Goal: Task Accomplishment & Management: Complete application form

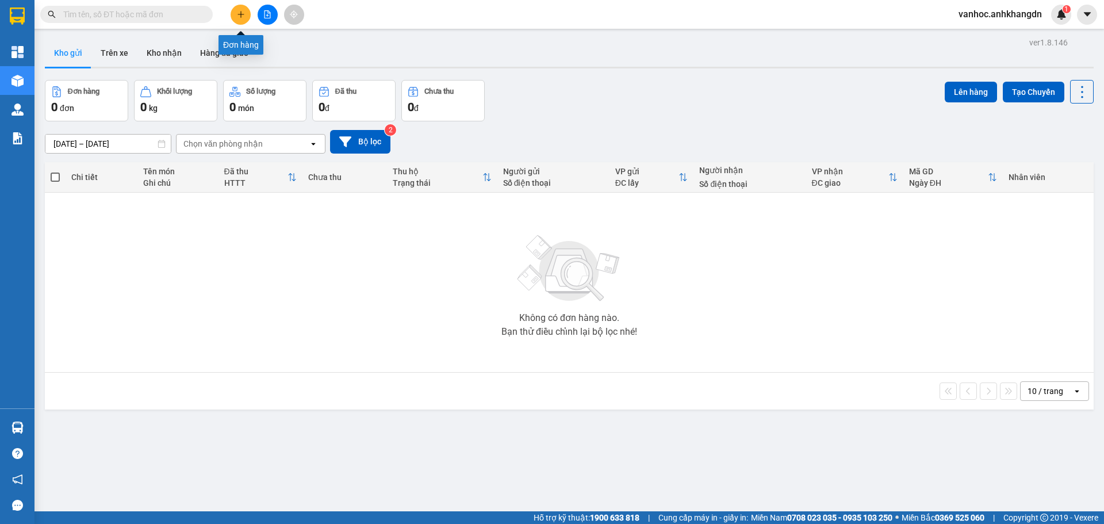
click at [244, 13] on icon "plus" at bounding box center [241, 14] width 8 height 8
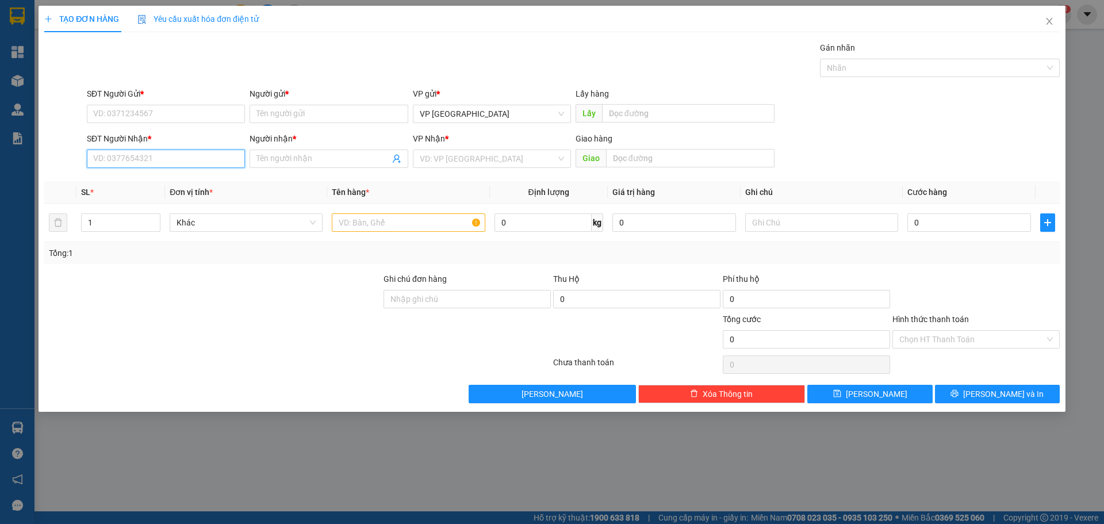
click at [151, 158] on input "SĐT Người Nhận *" at bounding box center [166, 159] width 158 height 18
click at [163, 200] on div "0939605557 - A HUẤN" at bounding box center [166, 200] width 144 height 13
type input "0939605557"
type input "A HUẤN"
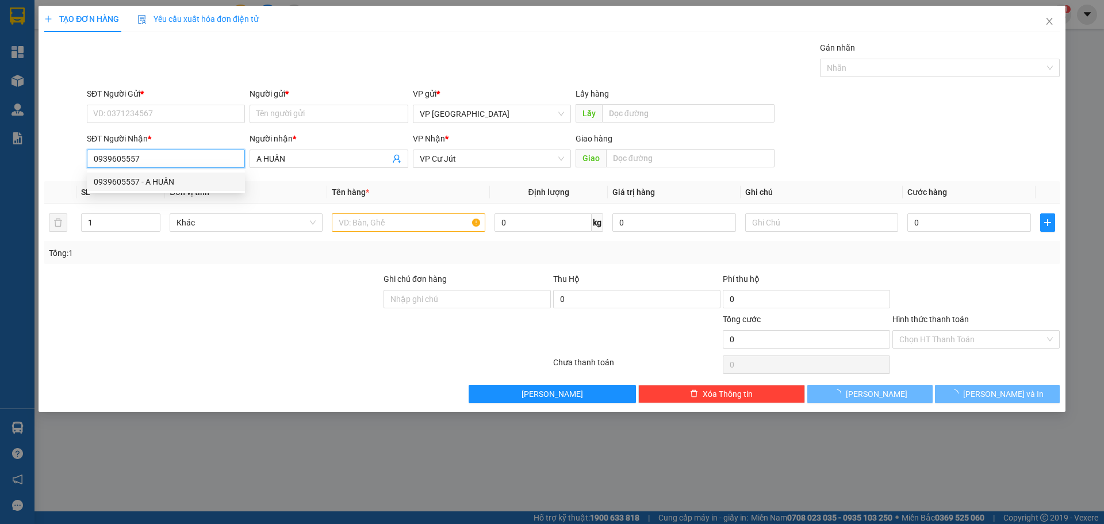
type input "250.000"
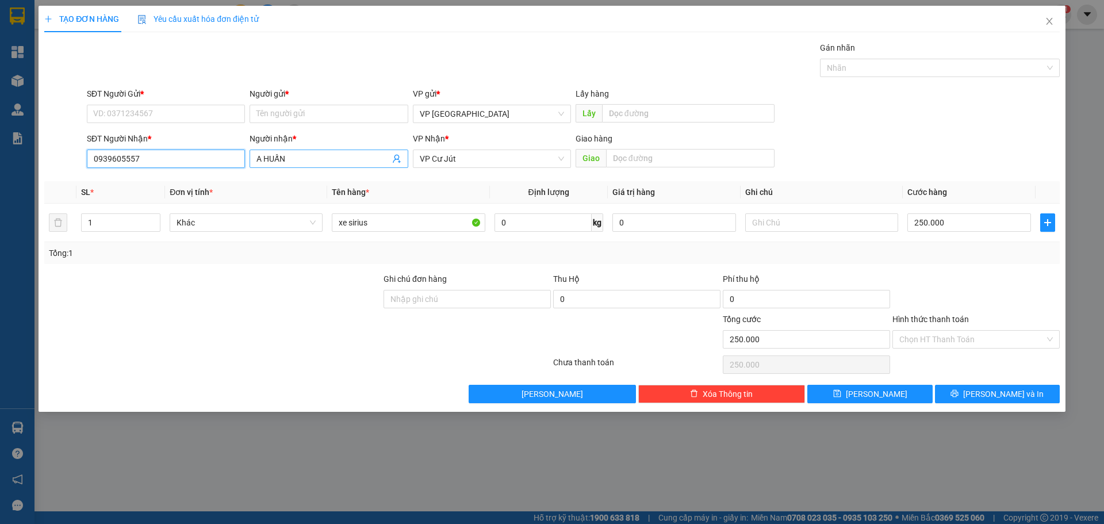
type input "0939605557"
click at [290, 160] on input "A HUẤN" at bounding box center [322, 158] width 133 height 13
click at [64, 166] on div "SĐT Người Nhận * 0939605557 Người nhận * A HUẤN A HUẤN VP Nhận * VP Cư Jút Giao…" at bounding box center [552, 152] width 1018 height 40
click at [163, 107] on input "SĐT Người Gửi *" at bounding box center [166, 114] width 158 height 18
paste input "0939605557"
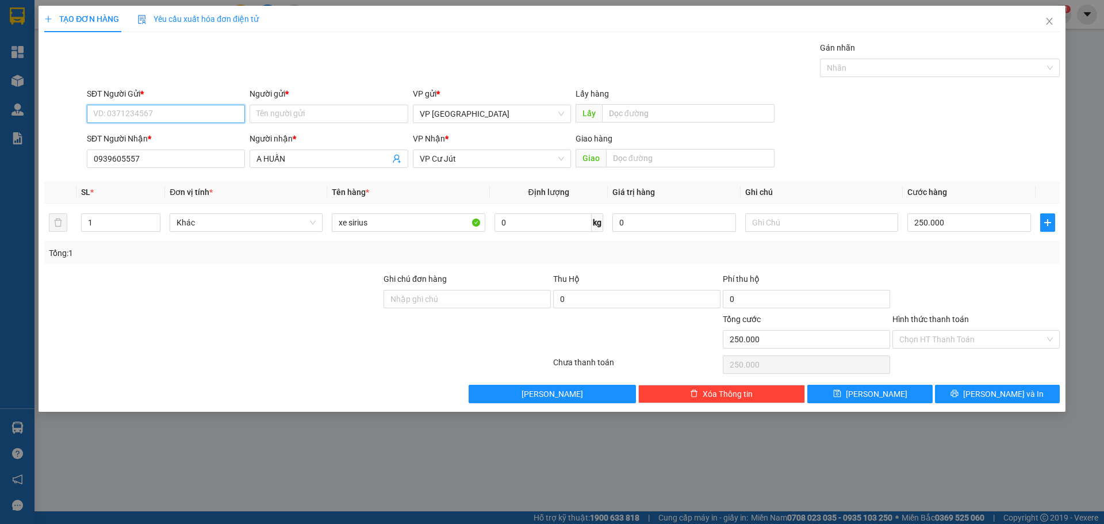
type input "0939605557"
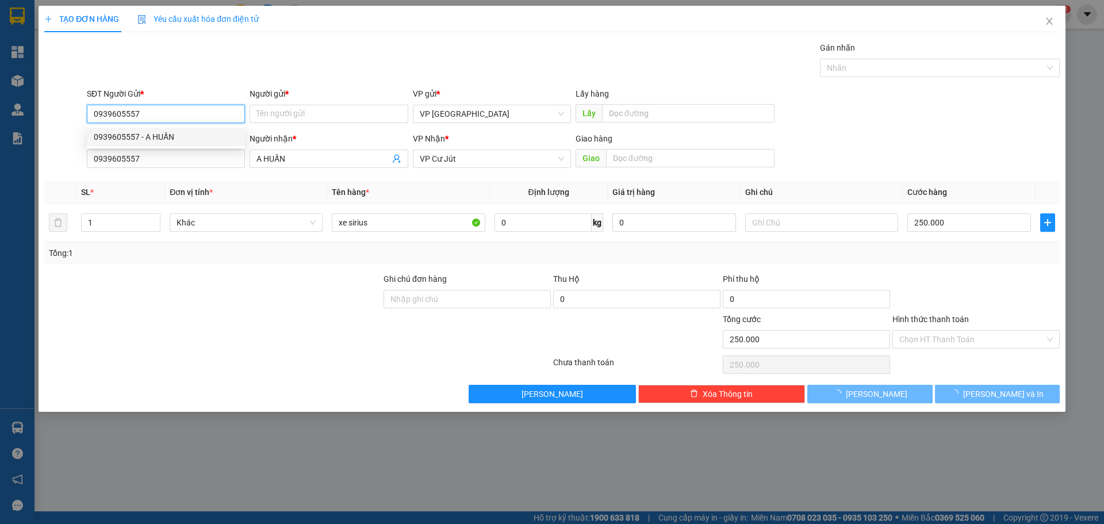
click at [144, 138] on div "0939605557 - A HUẤN" at bounding box center [166, 137] width 144 height 13
type input "A HUẤN"
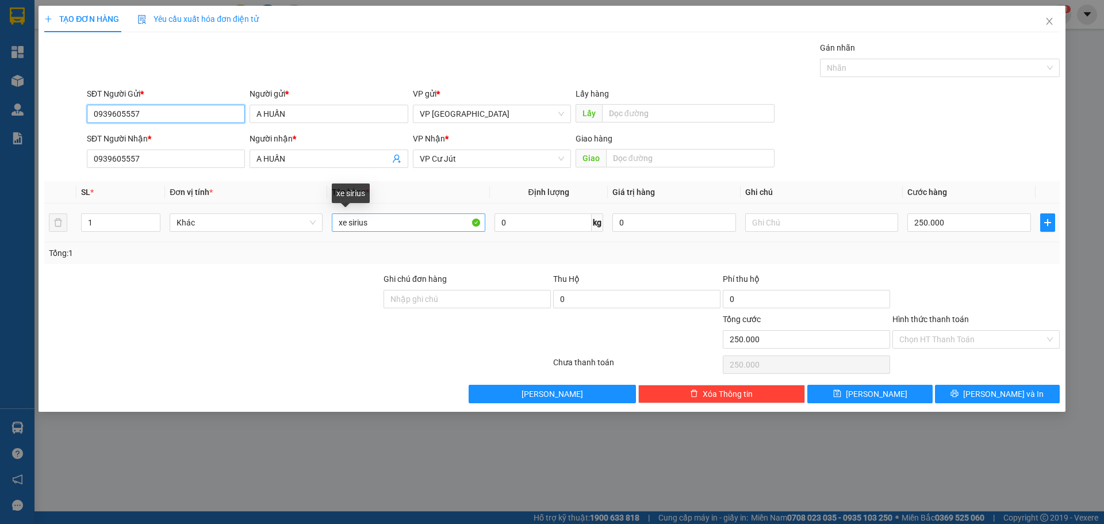
type input "0939605557"
click at [366, 223] on input "xe sirius" at bounding box center [408, 222] width 153 height 18
drag, startPoint x: 387, startPoint y: 223, endPoint x: 298, endPoint y: 212, distance: 89.3
click at [299, 212] on tr "1 Khác xe sirius 0 kg 0 250.000" at bounding box center [552, 223] width 1016 height 39
type input "xe ga"
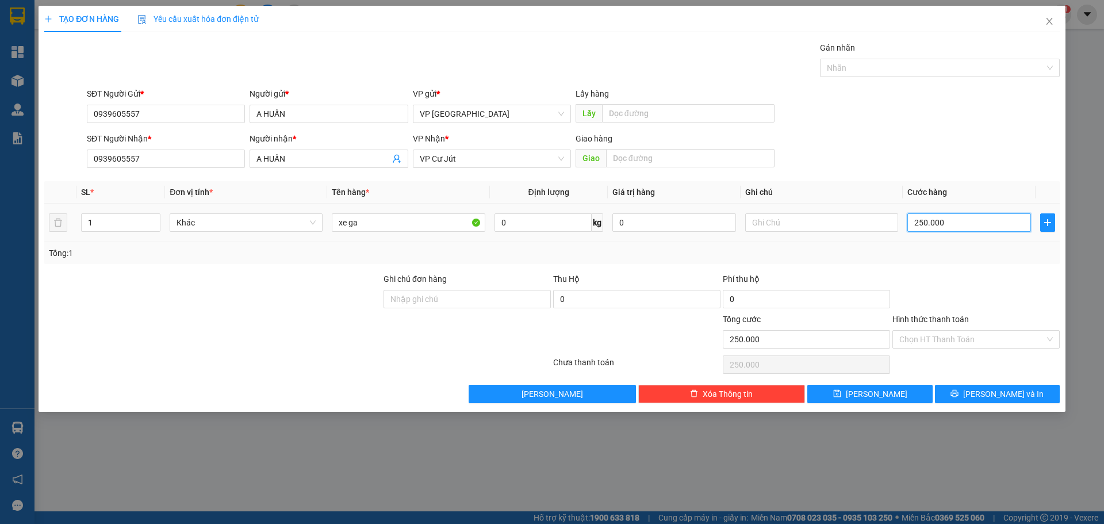
click at [956, 223] on input "250.000" at bounding box center [970, 222] width 124 height 18
type input "3"
type input "30"
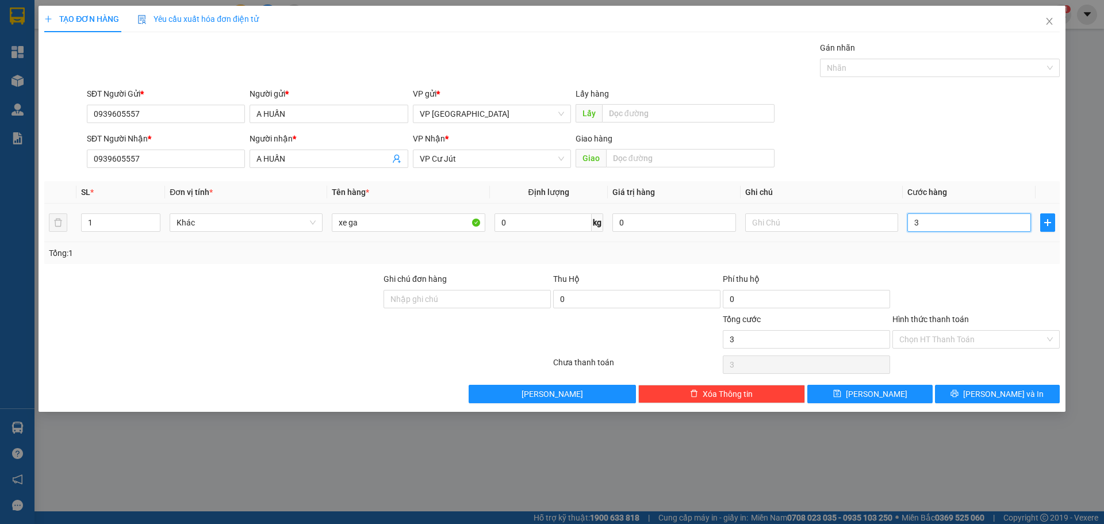
type input "30"
type input "300"
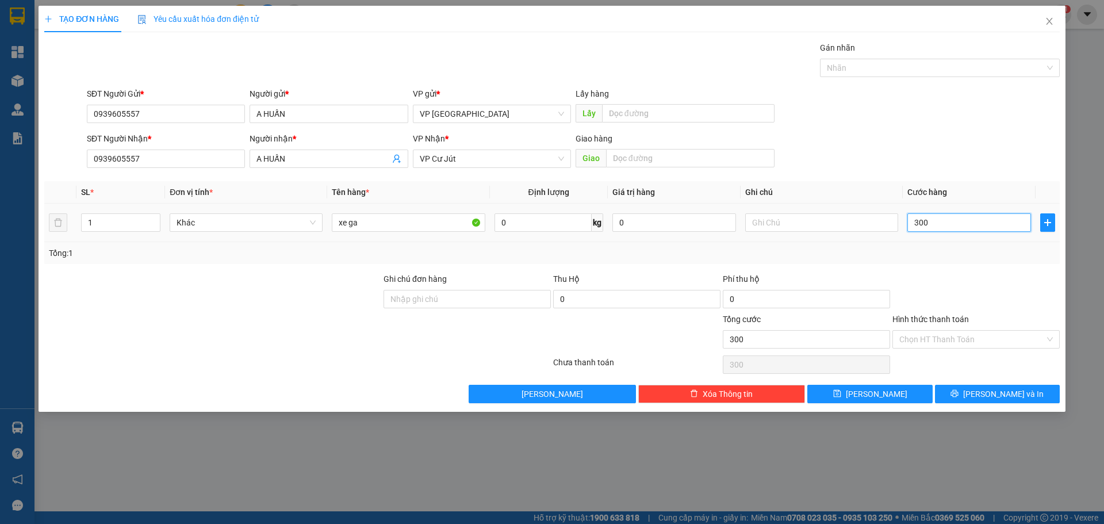
type input "3.000"
type input "30.000"
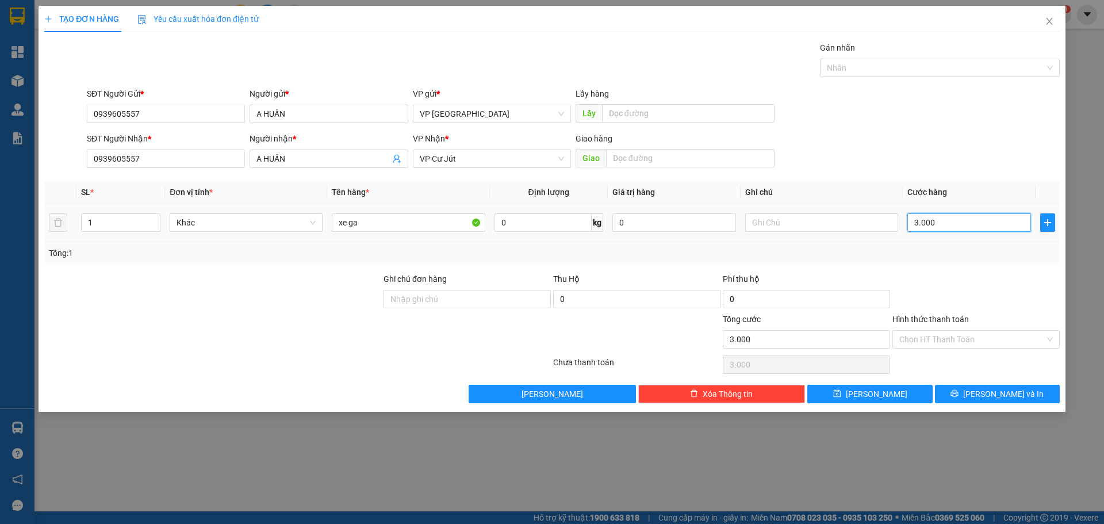
type input "30.000"
type input "300.000"
click at [989, 391] on span "[PERSON_NAME] và In" at bounding box center [1003, 394] width 81 height 13
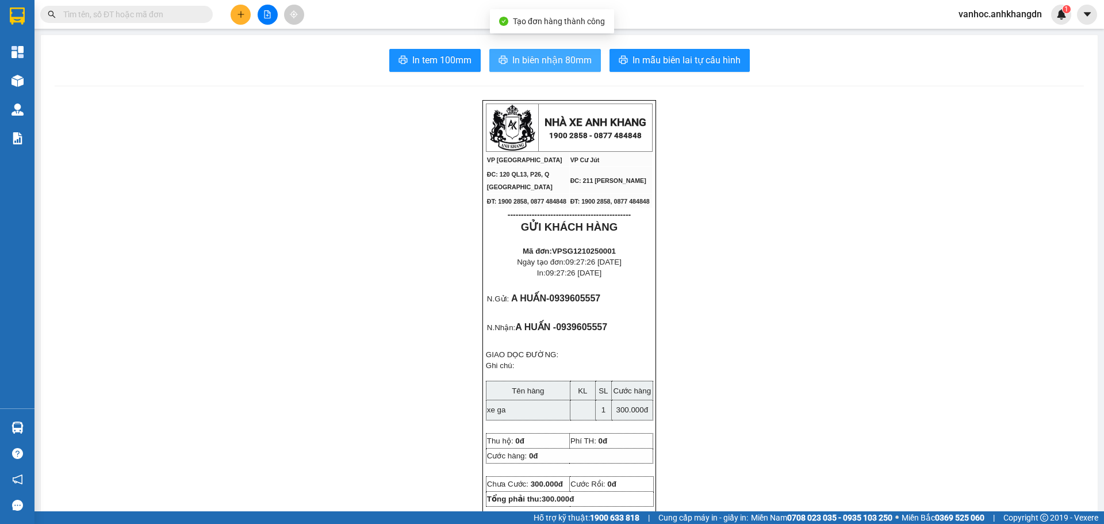
click at [580, 56] on span "In biên nhận 80mm" at bounding box center [551, 60] width 79 height 14
click at [567, 68] on button "In biên nhận 80mm" at bounding box center [545, 60] width 112 height 23
